Goal: Task Accomplishment & Management: Manage account settings

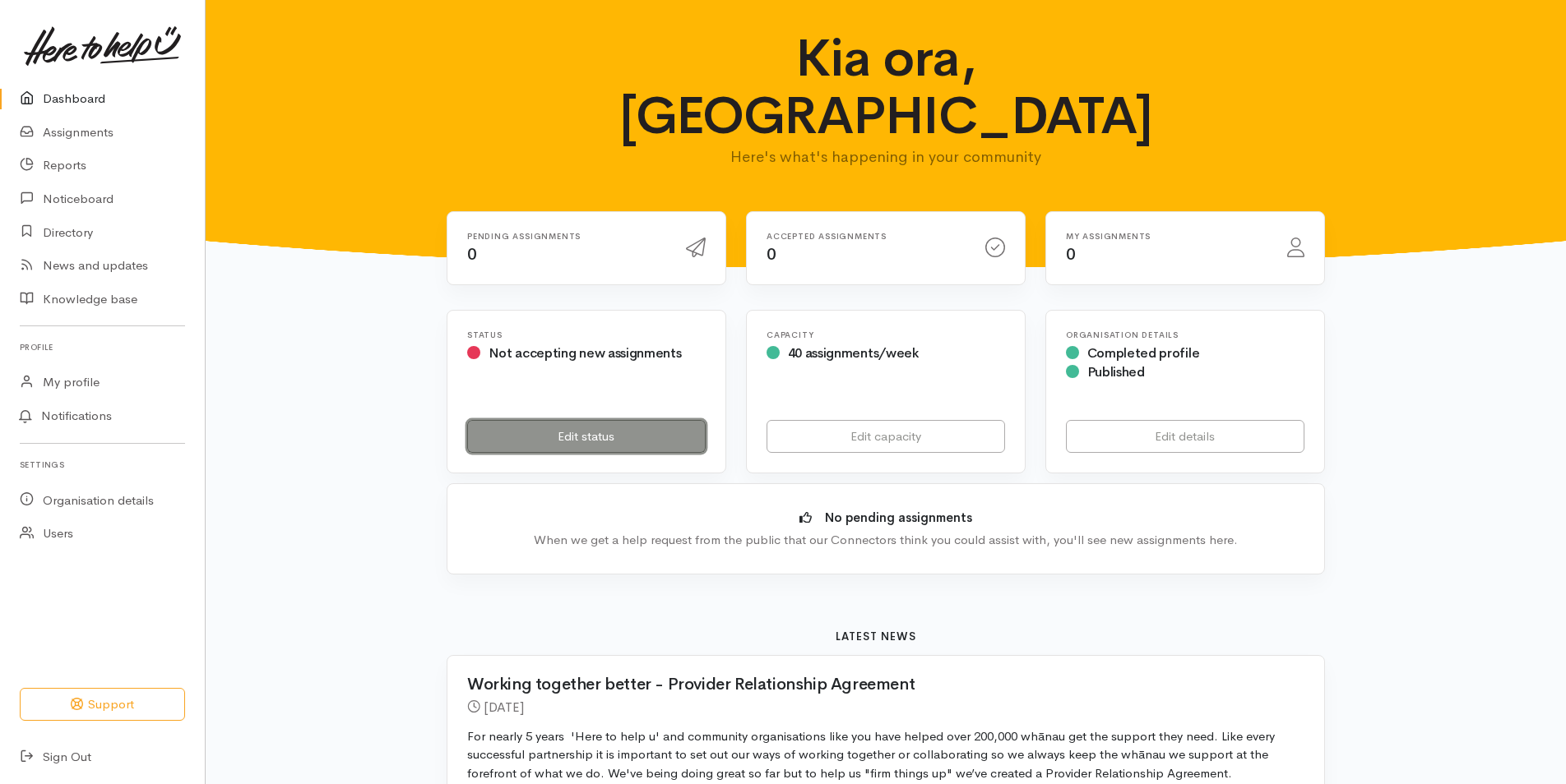
click at [603, 420] on link "Edit status" at bounding box center [587, 437] width 238 height 34
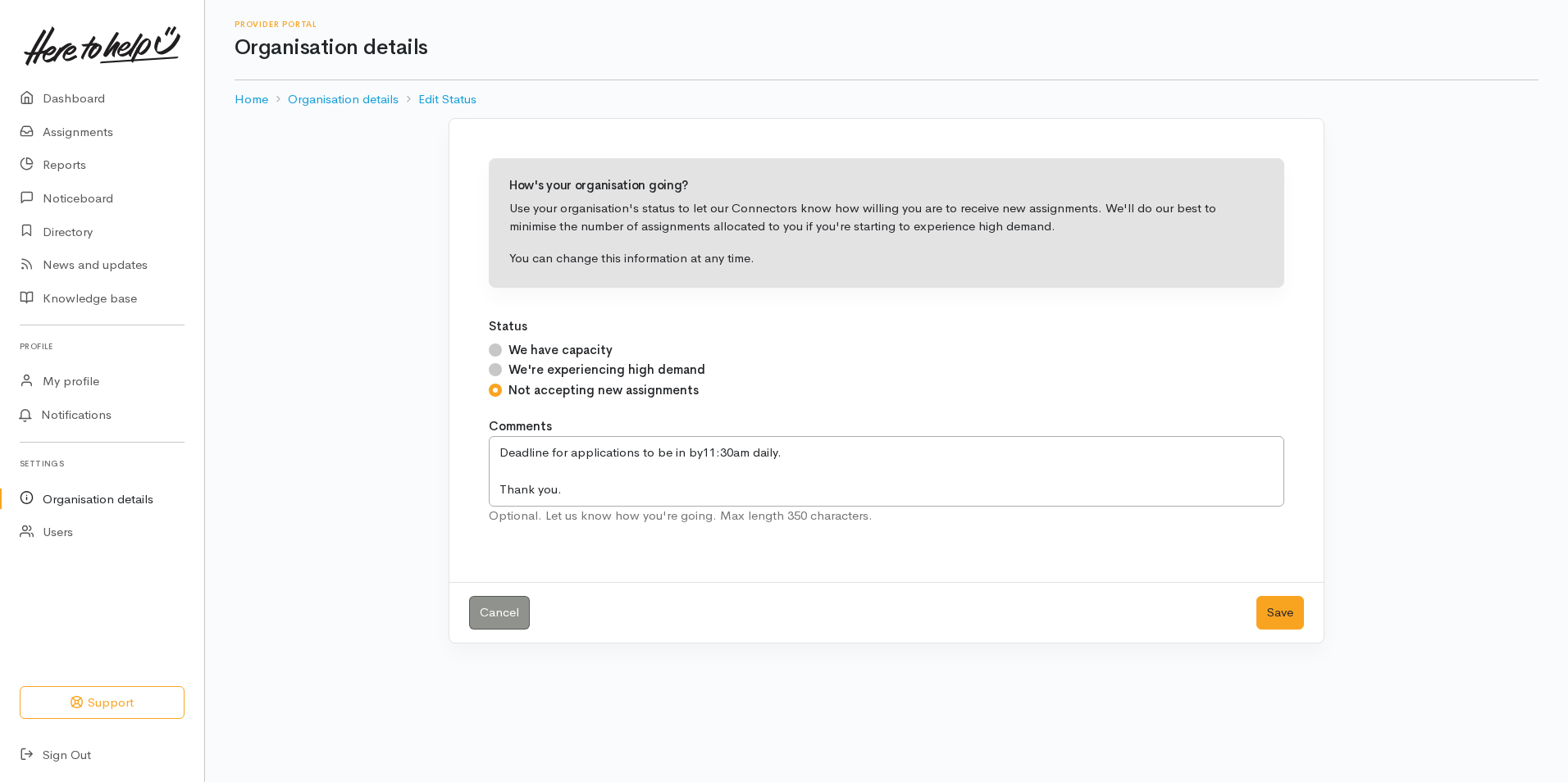
click at [499, 353] on input "We have capacity" at bounding box center [495, 351] width 13 height 13
radio input "true"
click at [1270, 613] on button "Save" at bounding box center [1280, 613] width 47 height 34
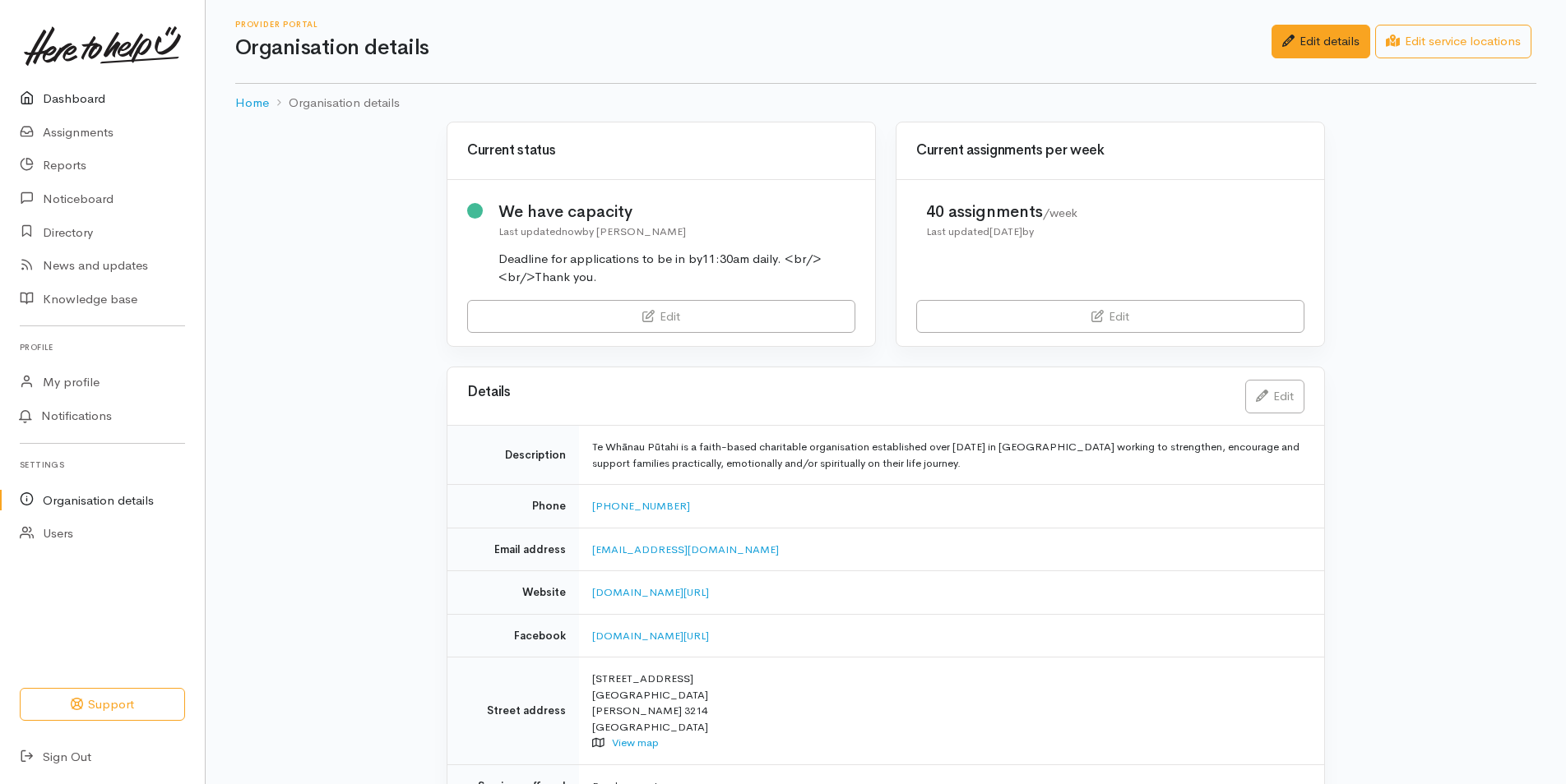
click at [91, 88] on link "Dashboard" at bounding box center [102, 99] width 205 height 34
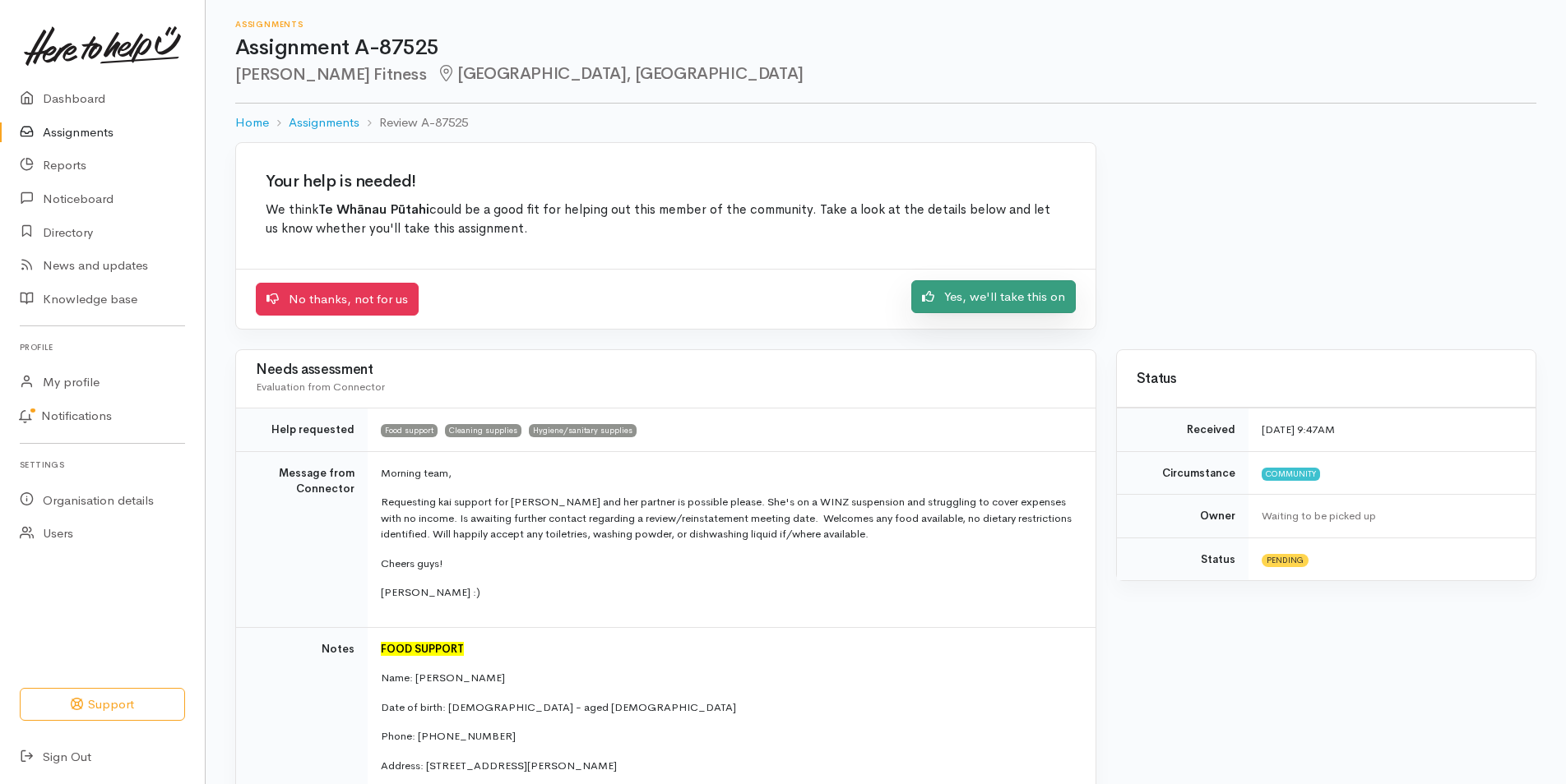
click at [974, 299] on link "Yes, we'll take this on" at bounding box center [993, 297] width 165 height 34
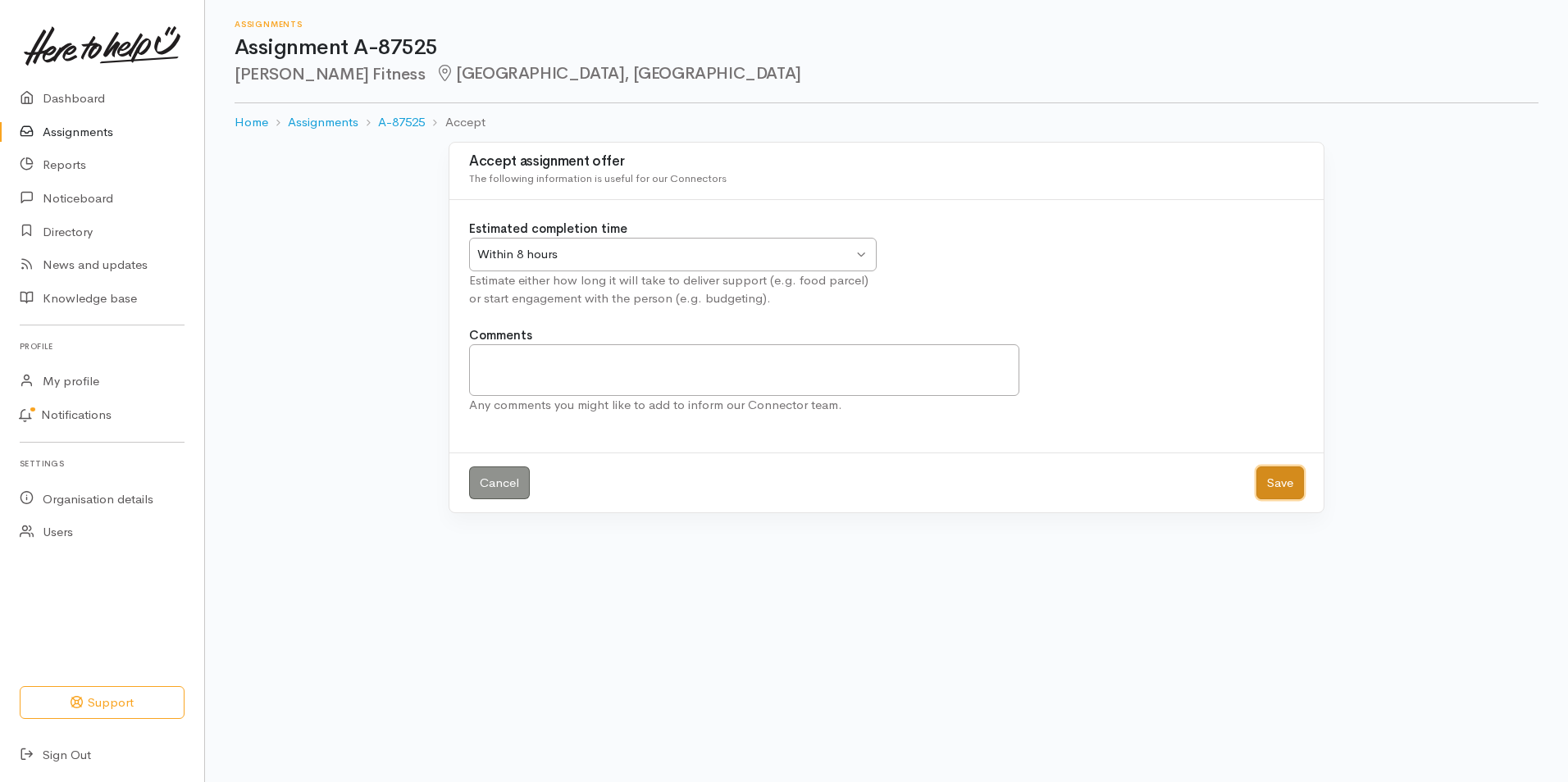
click at [1272, 481] on button "Save" at bounding box center [1280, 484] width 47 height 34
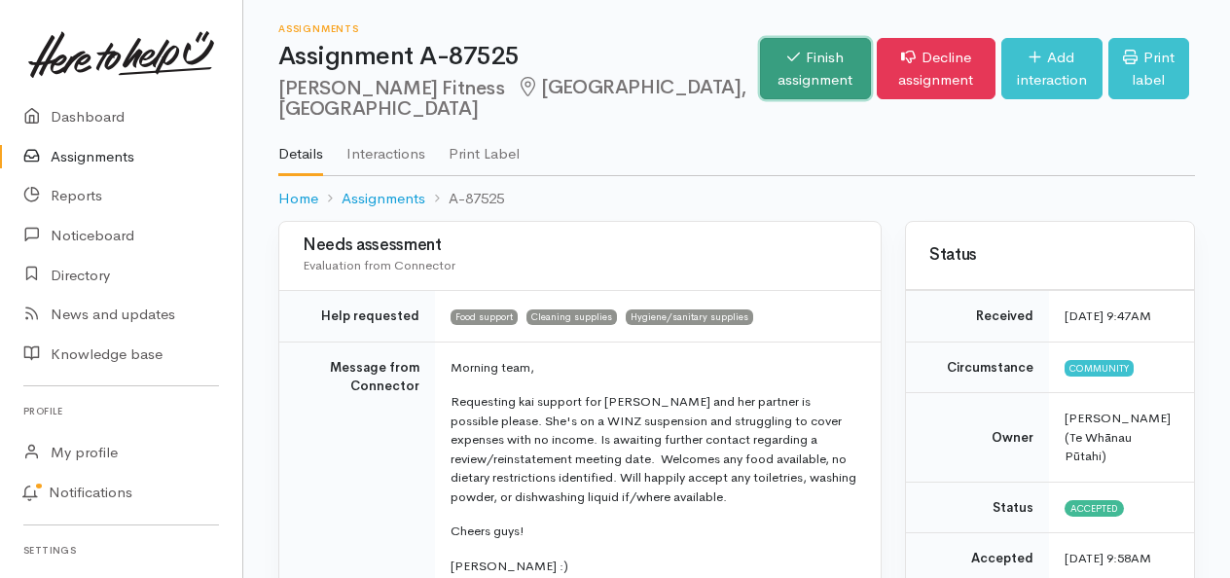
click at [760, 77] on link "Finish assignment" at bounding box center [815, 68] width 111 height 61
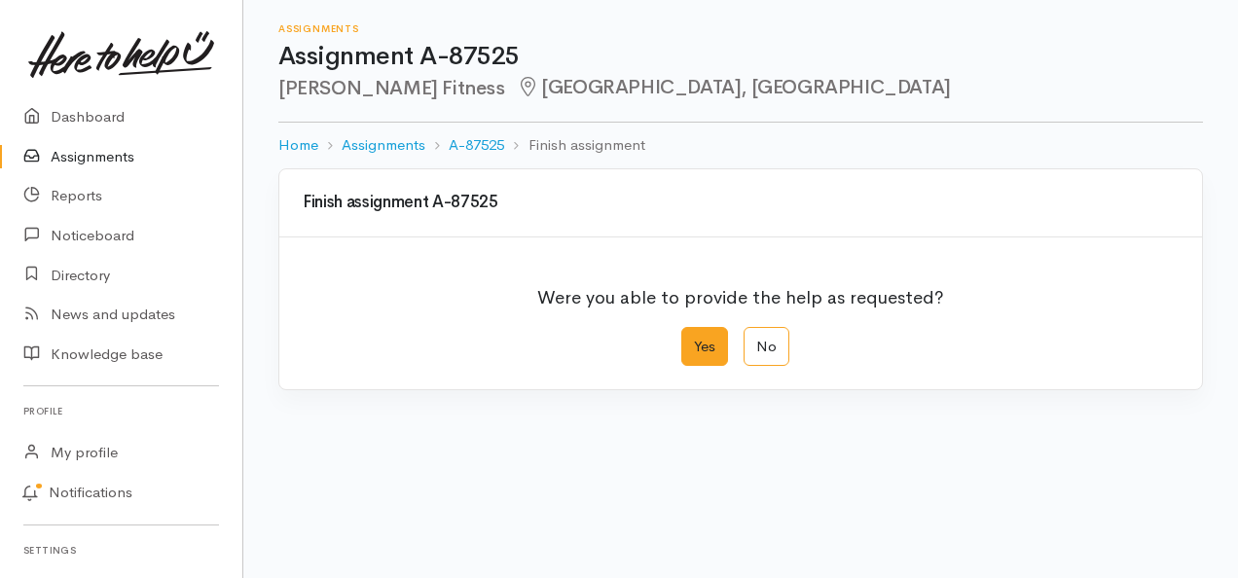
click at [707, 354] on label "Yes" at bounding box center [704, 347] width 47 height 40
click at [694, 340] on input "Yes" at bounding box center [687, 333] width 13 height 13
radio input "true"
click at [707, 354] on label "Yes" at bounding box center [700, 347] width 47 height 40
click at [690, 340] on input "Yes" at bounding box center [683, 333] width 13 height 13
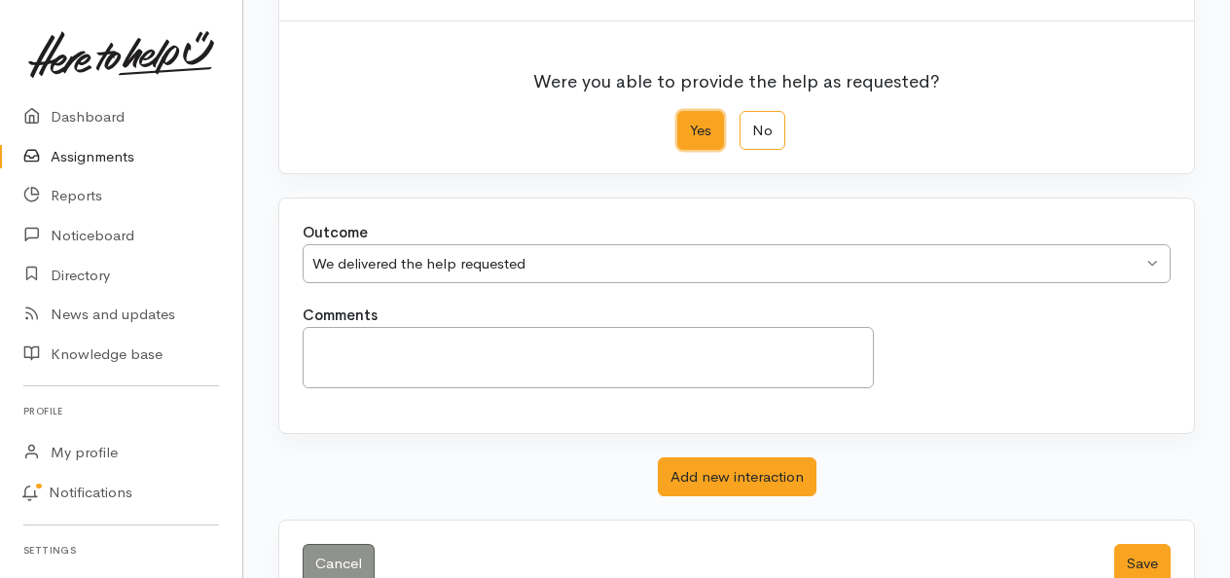
scroll to position [263, 0]
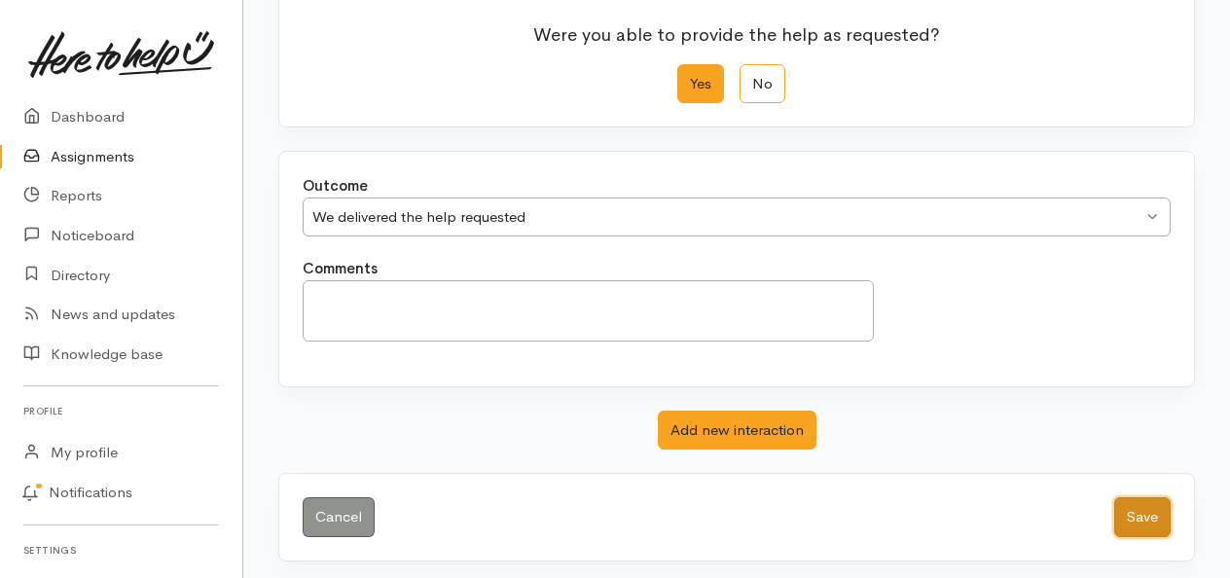
click at [1150, 502] on button "Save" at bounding box center [1142, 517] width 56 height 40
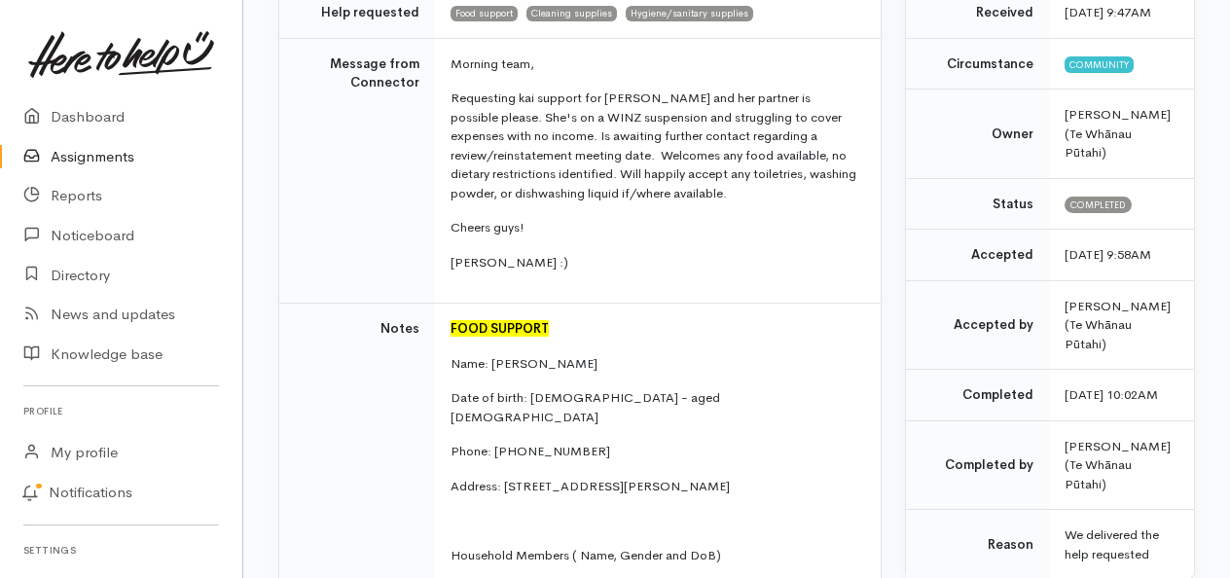
scroll to position [285, 0]
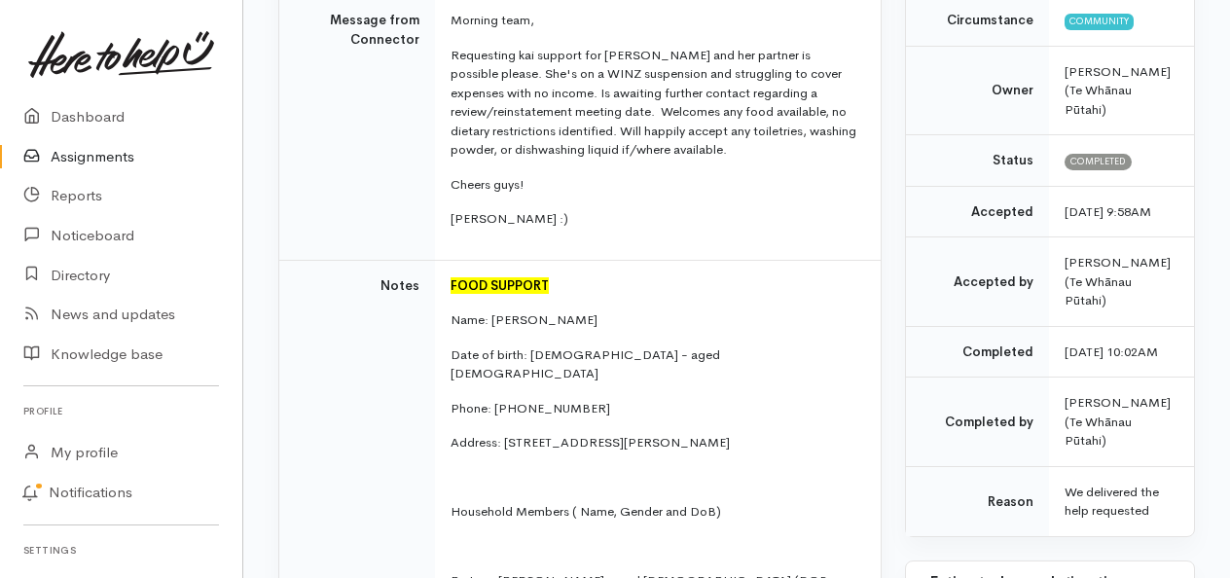
scroll to position [604, 0]
